Goal: Task Accomplishment & Management: Manage account settings

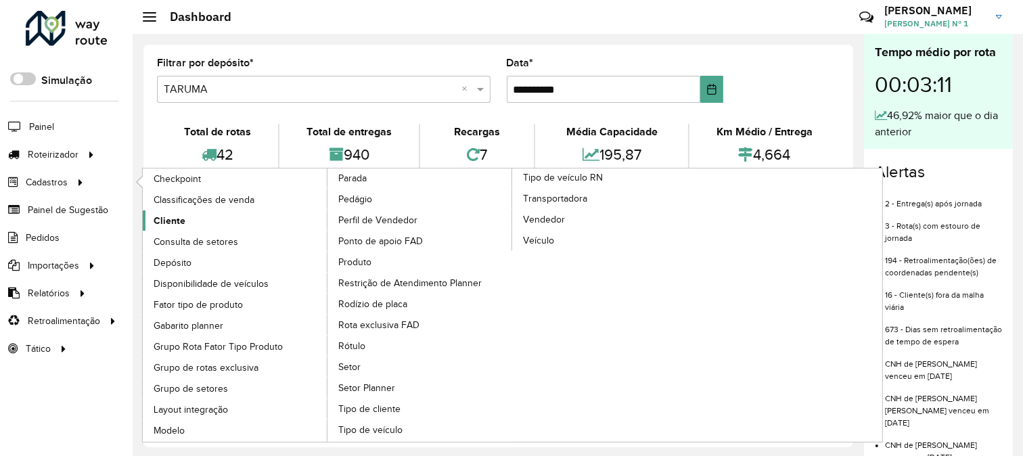
click at [186, 218] on link "Cliente" at bounding box center [235, 220] width 185 height 20
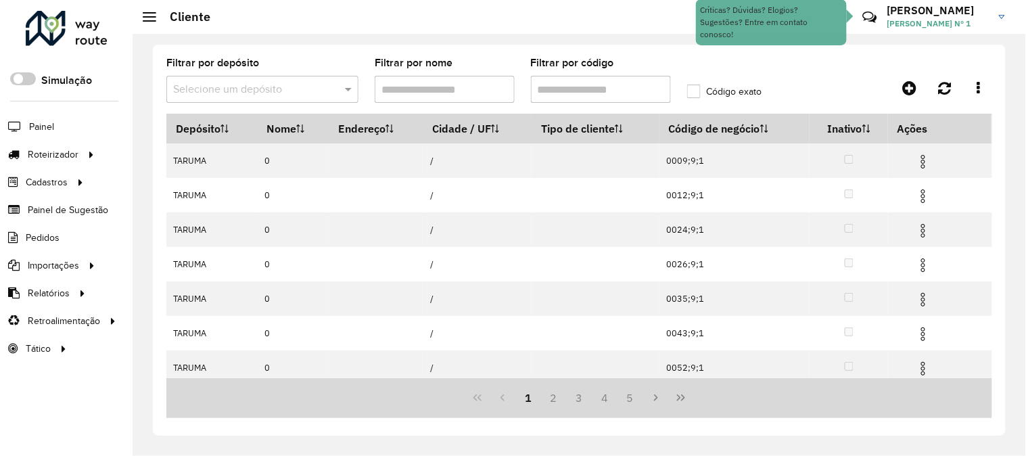
click at [603, 89] on input "Filtrar por código" at bounding box center [601, 89] width 140 height 27
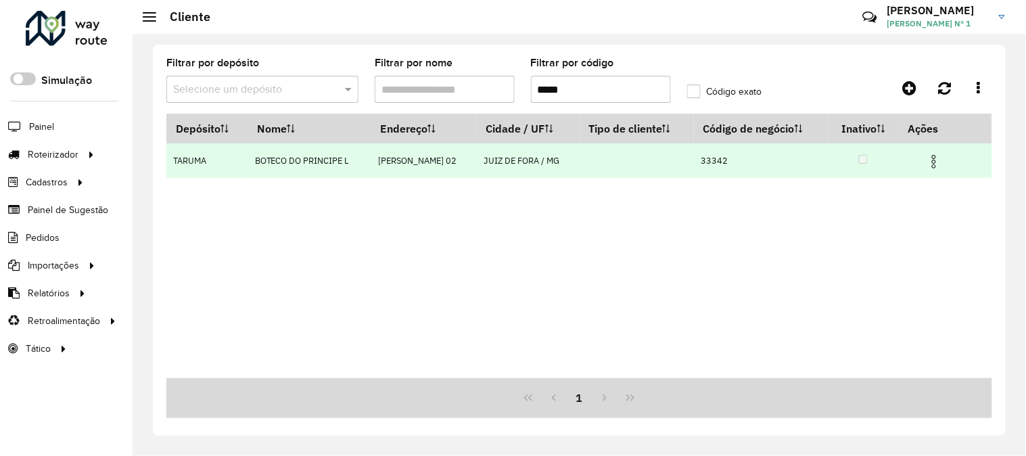
type input "*****"
click at [932, 165] on img at bounding box center [934, 162] width 16 height 16
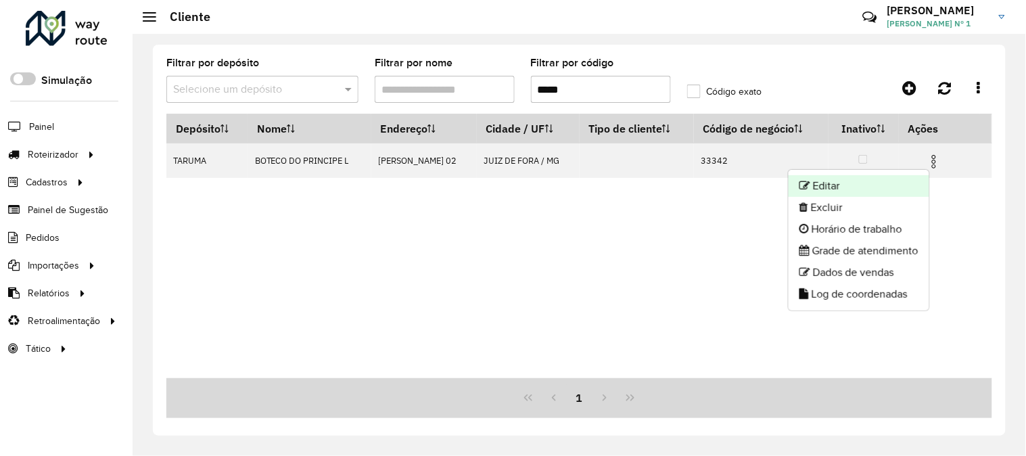
click at [900, 186] on li "Editar" at bounding box center [859, 186] width 141 height 22
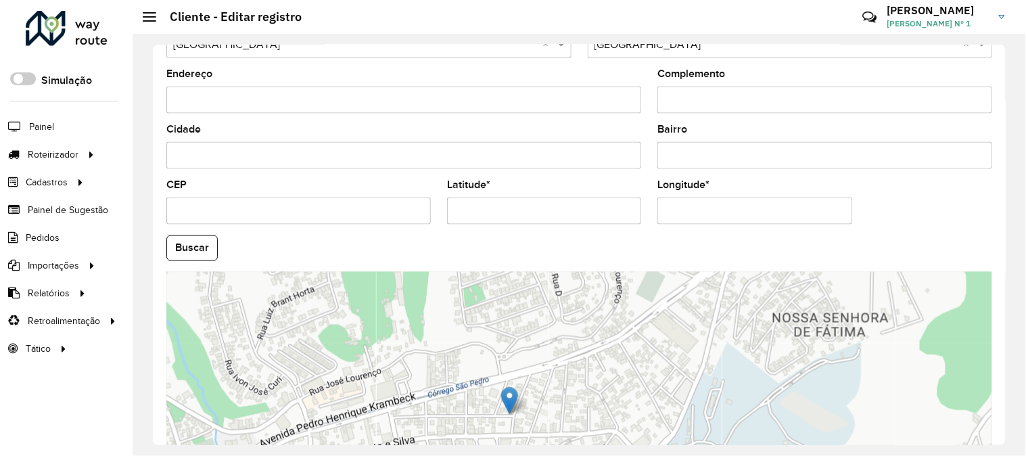
scroll to position [553, 0]
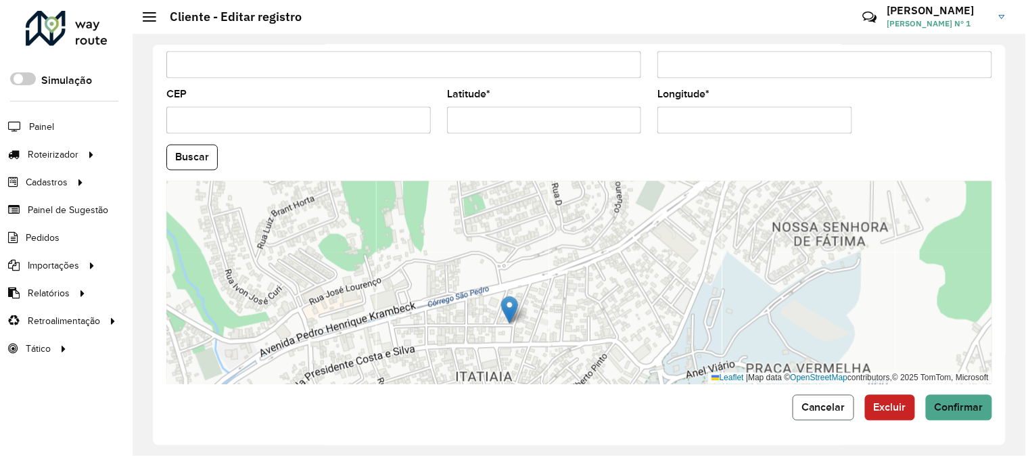
click at [820, 396] on button "Cancelar" at bounding box center [824, 408] width 62 height 26
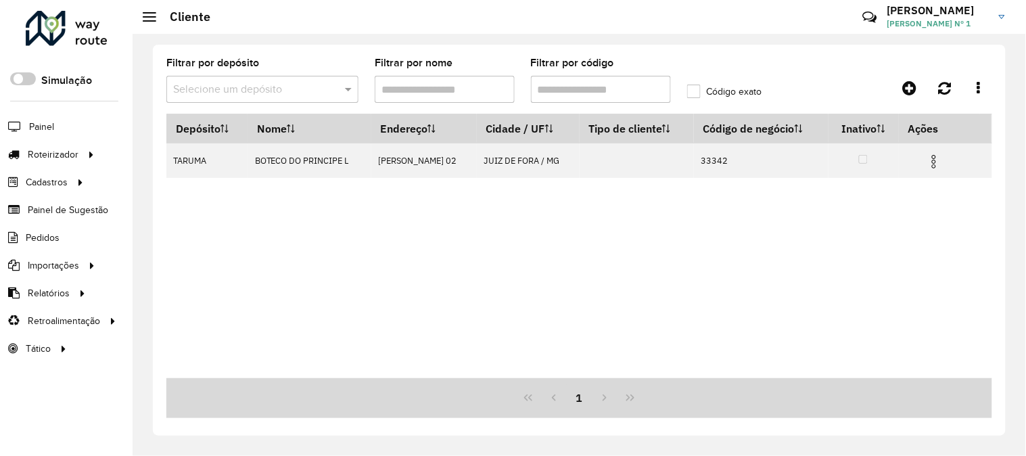
click at [595, 90] on hb-app "Aguarde... Pop-up bloqueado! Seu navegador bloqueou automáticamente a abertura …" at bounding box center [513, 228] width 1026 height 456
click at [595, 90] on input "Filtrar por código" at bounding box center [601, 89] width 140 height 27
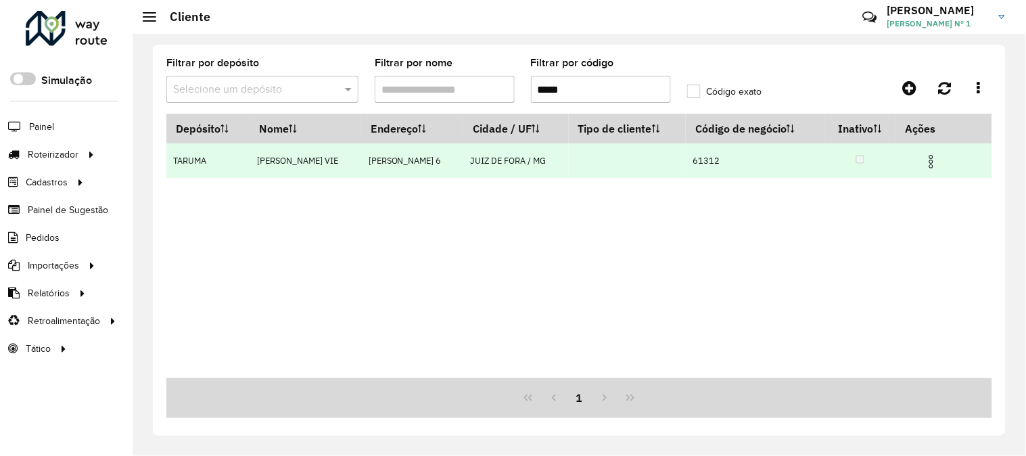
type input "*****"
click at [935, 160] on img at bounding box center [931, 162] width 16 height 16
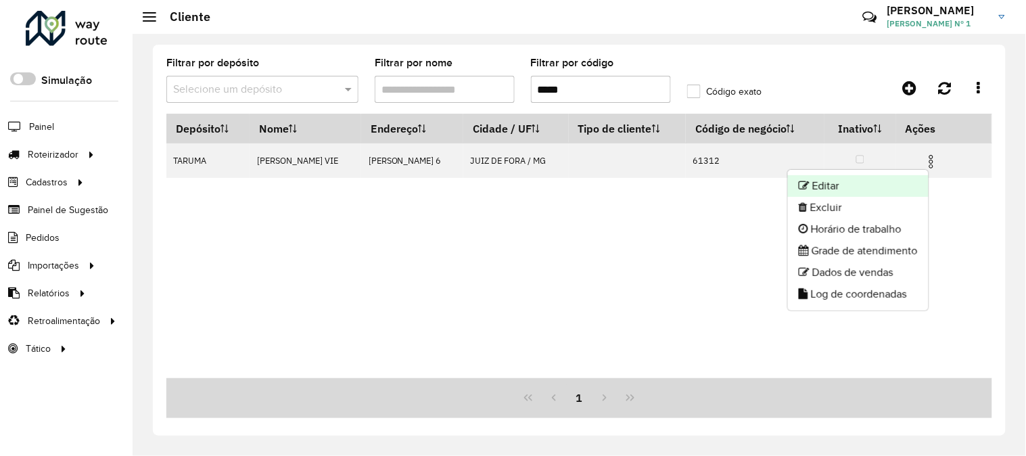
click at [887, 186] on li "Editar" at bounding box center [858, 186] width 141 height 22
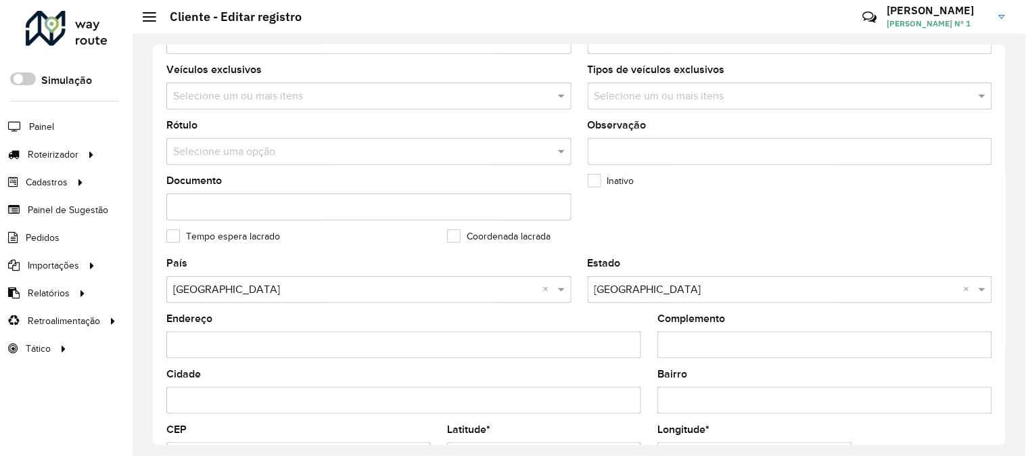
scroll to position [525, 0]
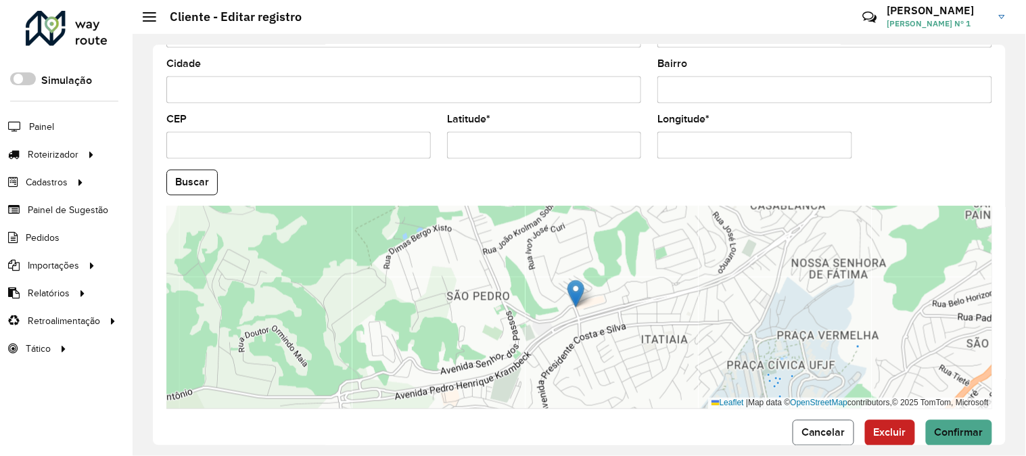
click at [822, 428] on span "Cancelar" at bounding box center [823, 432] width 44 height 11
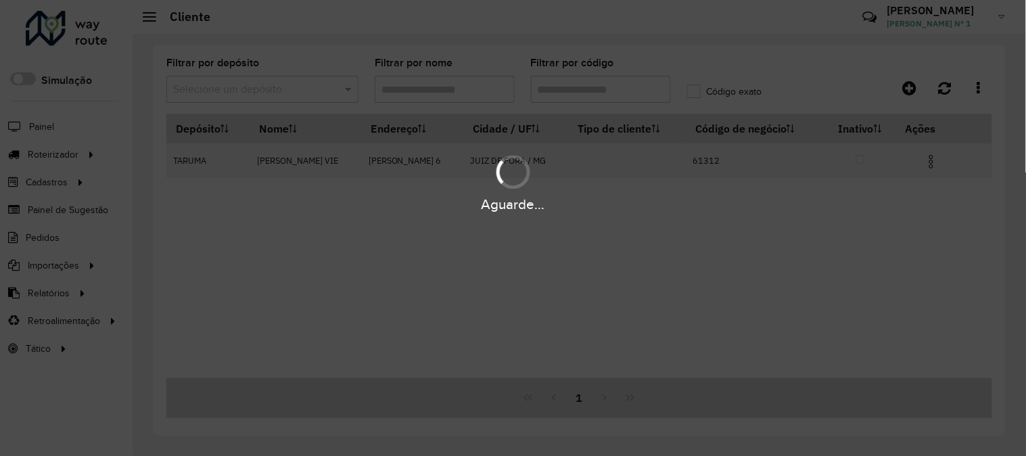
click at [632, 93] on div "Aguarde..." at bounding box center [513, 228] width 1026 height 456
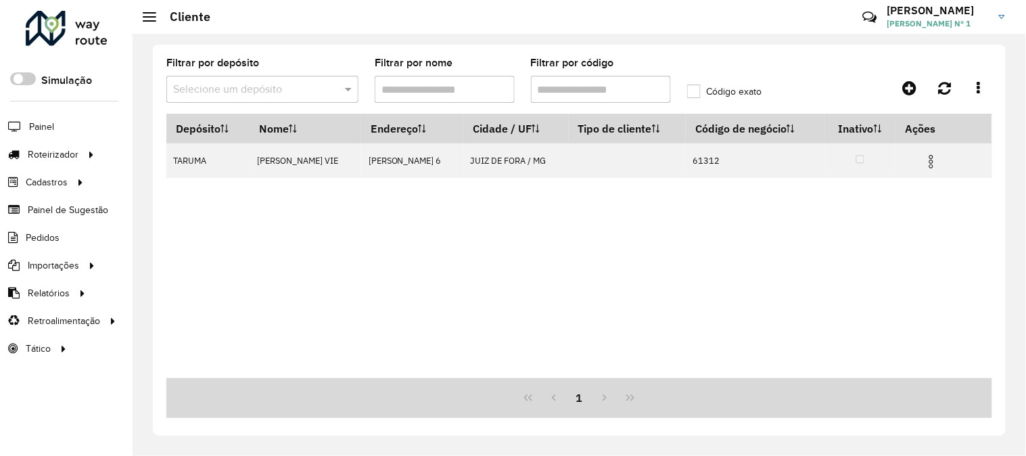
click at [632, 93] on input "Filtrar por código" at bounding box center [601, 89] width 140 height 27
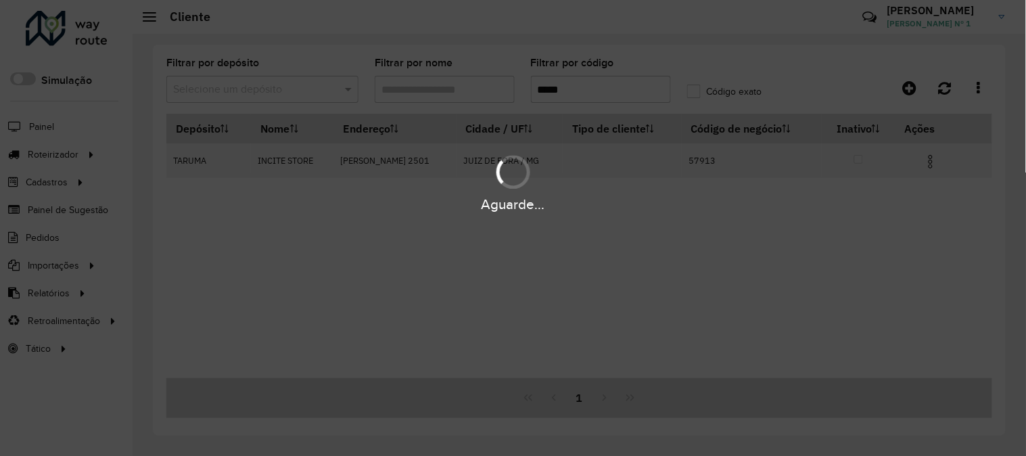
type input "*****"
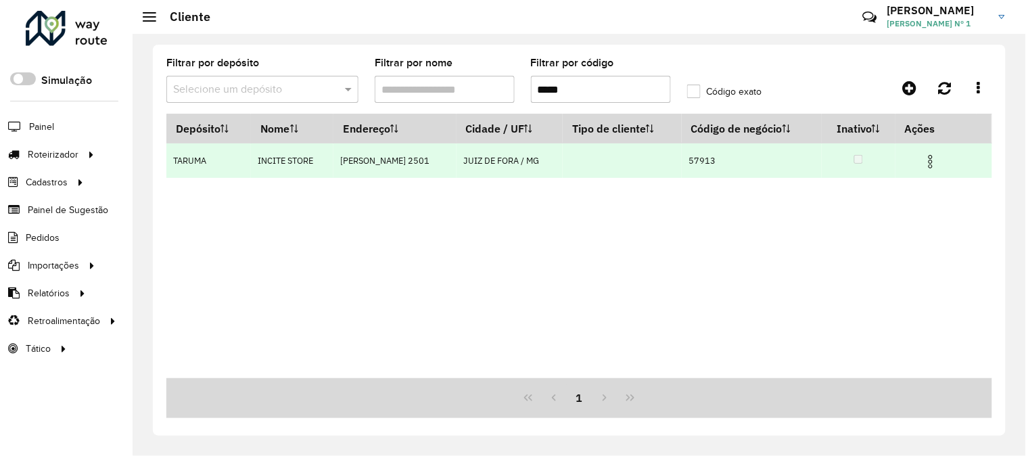
click at [939, 154] on img at bounding box center [930, 162] width 16 height 16
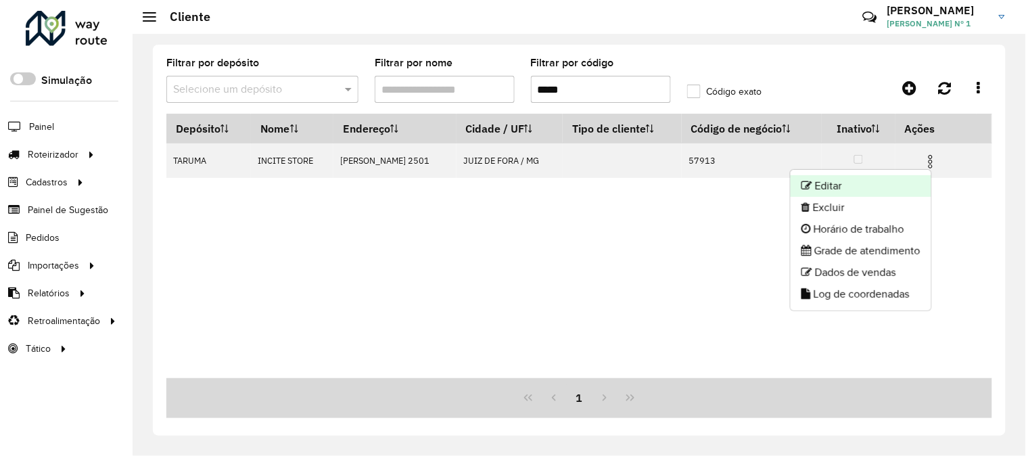
click at [918, 179] on li "Editar" at bounding box center [861, 186] width 141 height 22
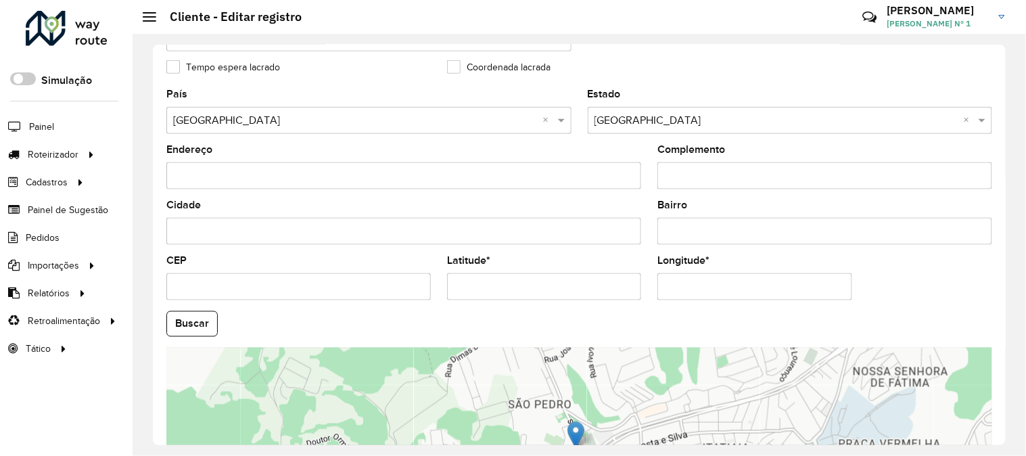
scroll to position [525, 0]
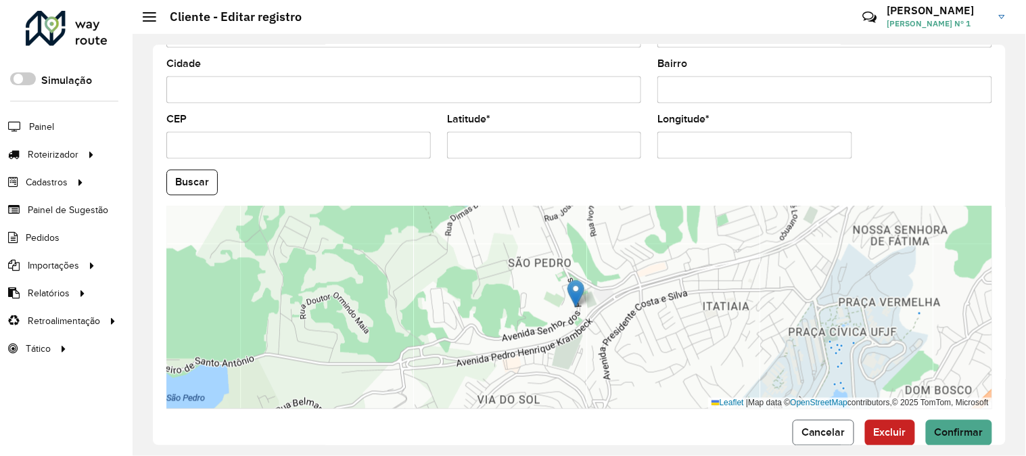
click at [819, 423] on button "Cancelar" at bounding box center [824, 433] width 62 height 26
